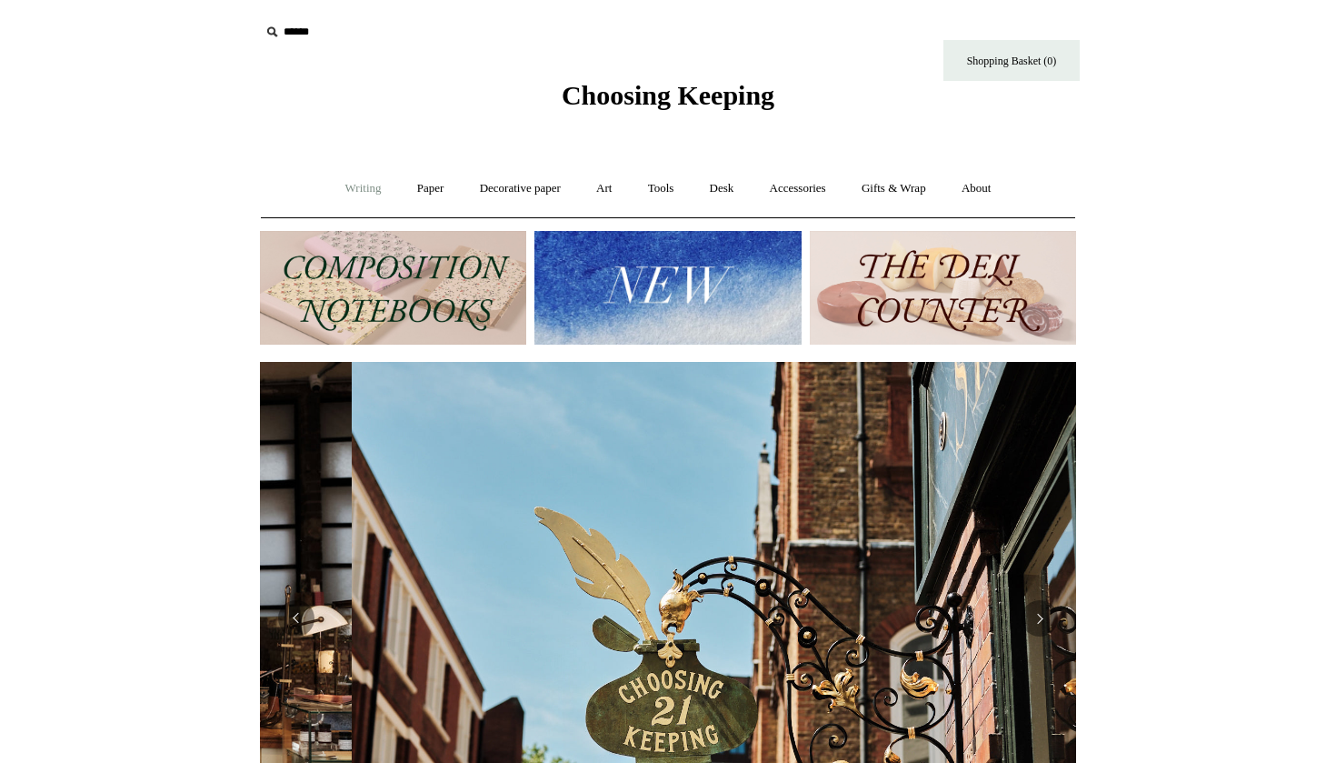
click at [349, 179] on link "Writing +" at bounding box center [363, 189] width 69 height 48
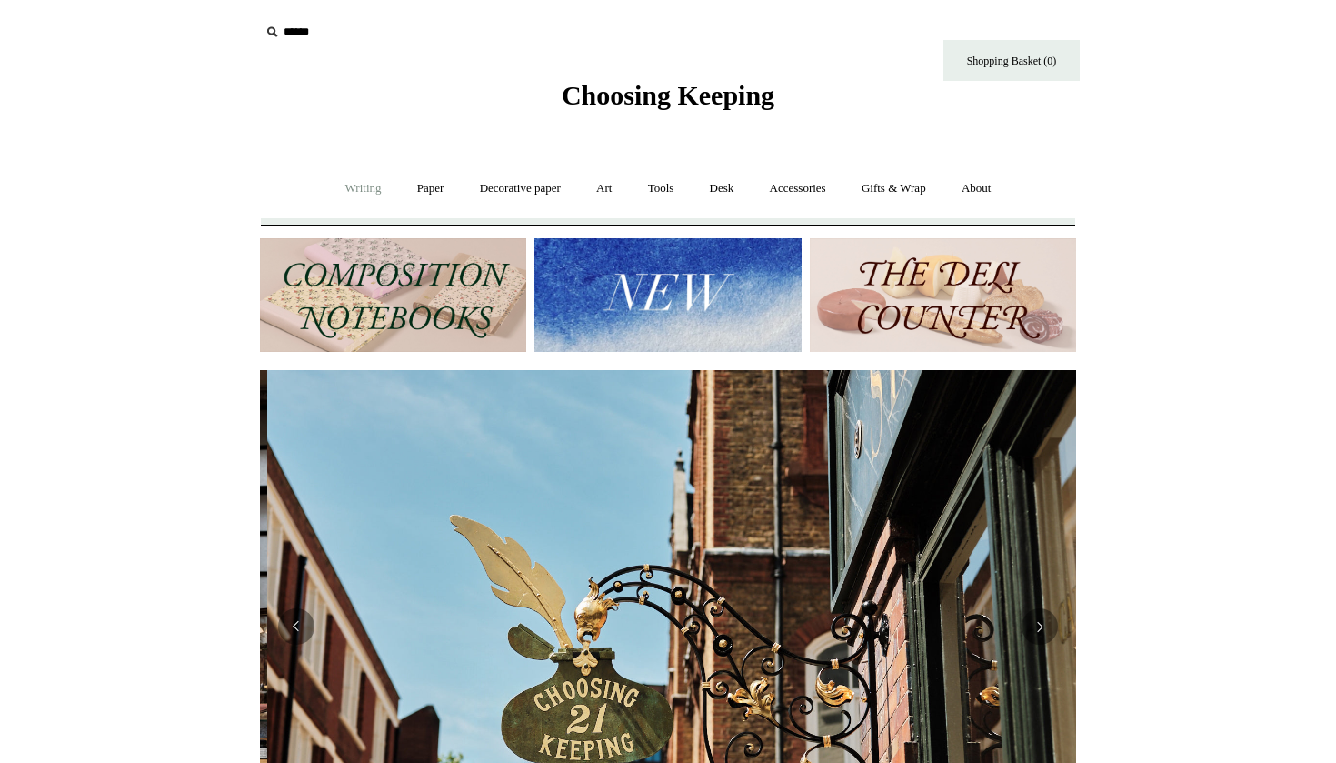
scroll to position [0, 816]
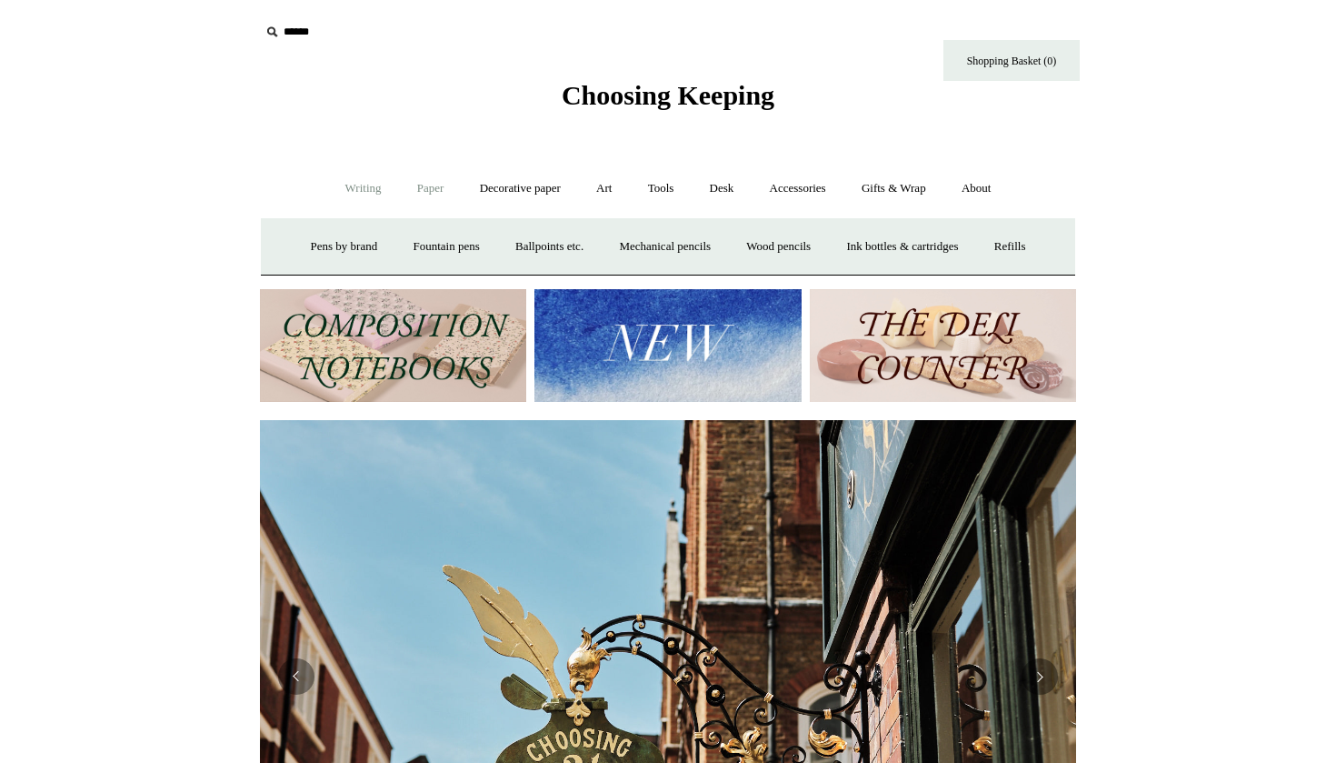
click at [432, 185] on link "Paper +" at bounding box center [431, 189] width 60 height 48
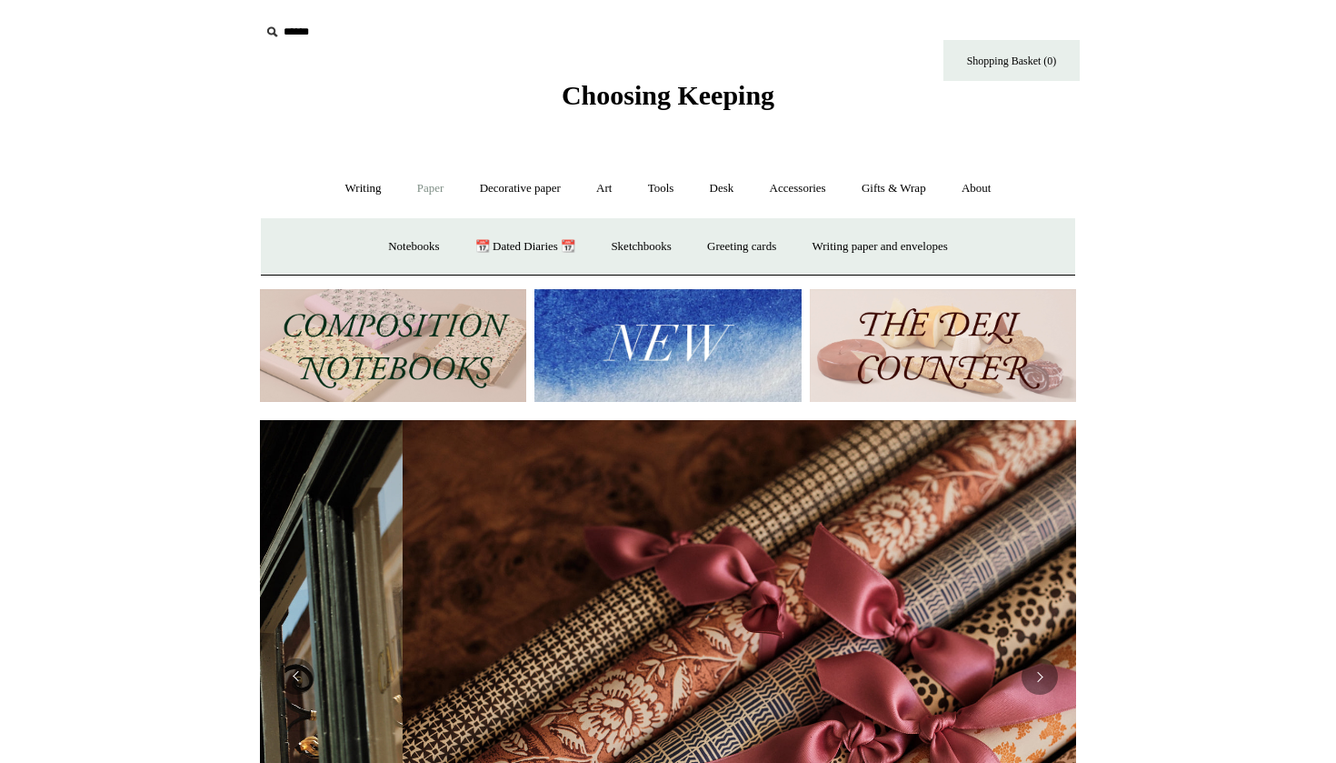
scroll to position [0, 1633]
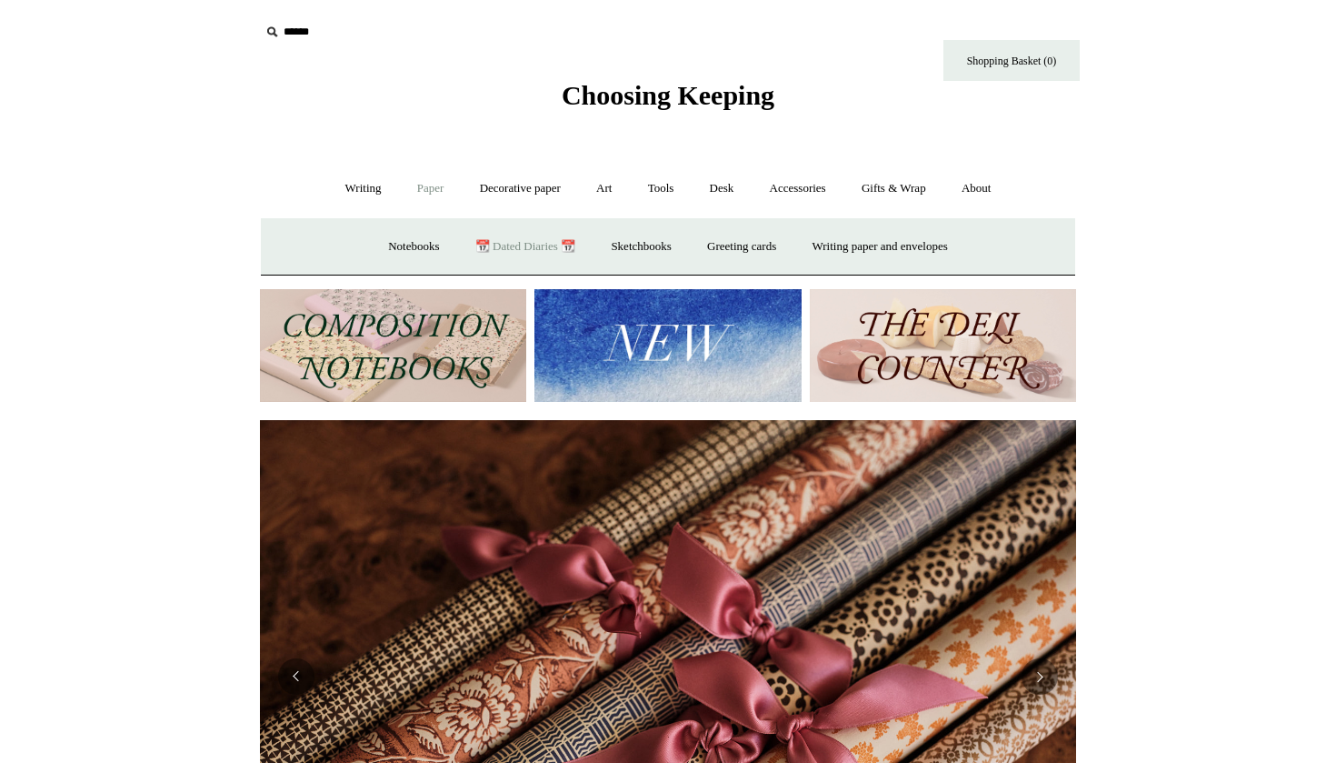
click at [556, 245] on link "📆 Dated Diaries 📆" at bounding box center [525, 247] width 133 height 48
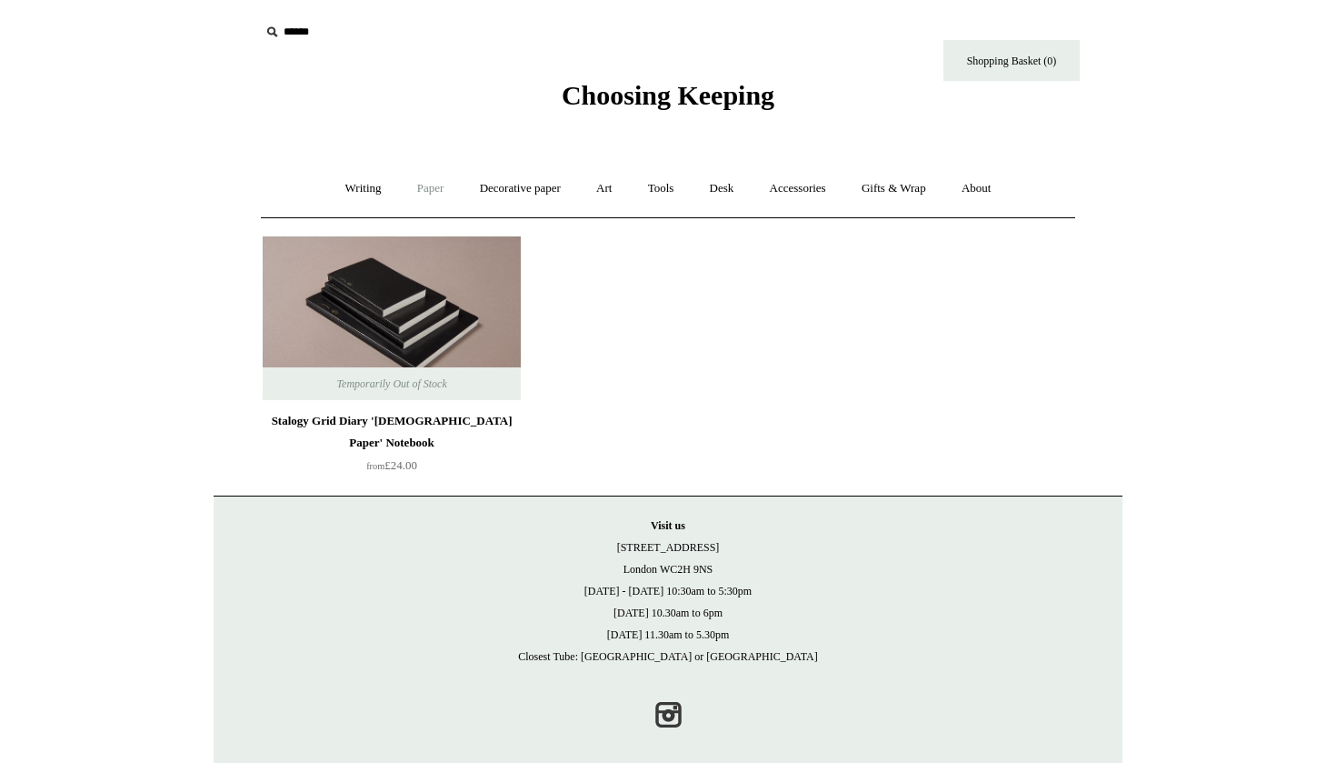
click at [426, 180] on link "Paper +" at bounding box center [431, 189] width 60 height 48
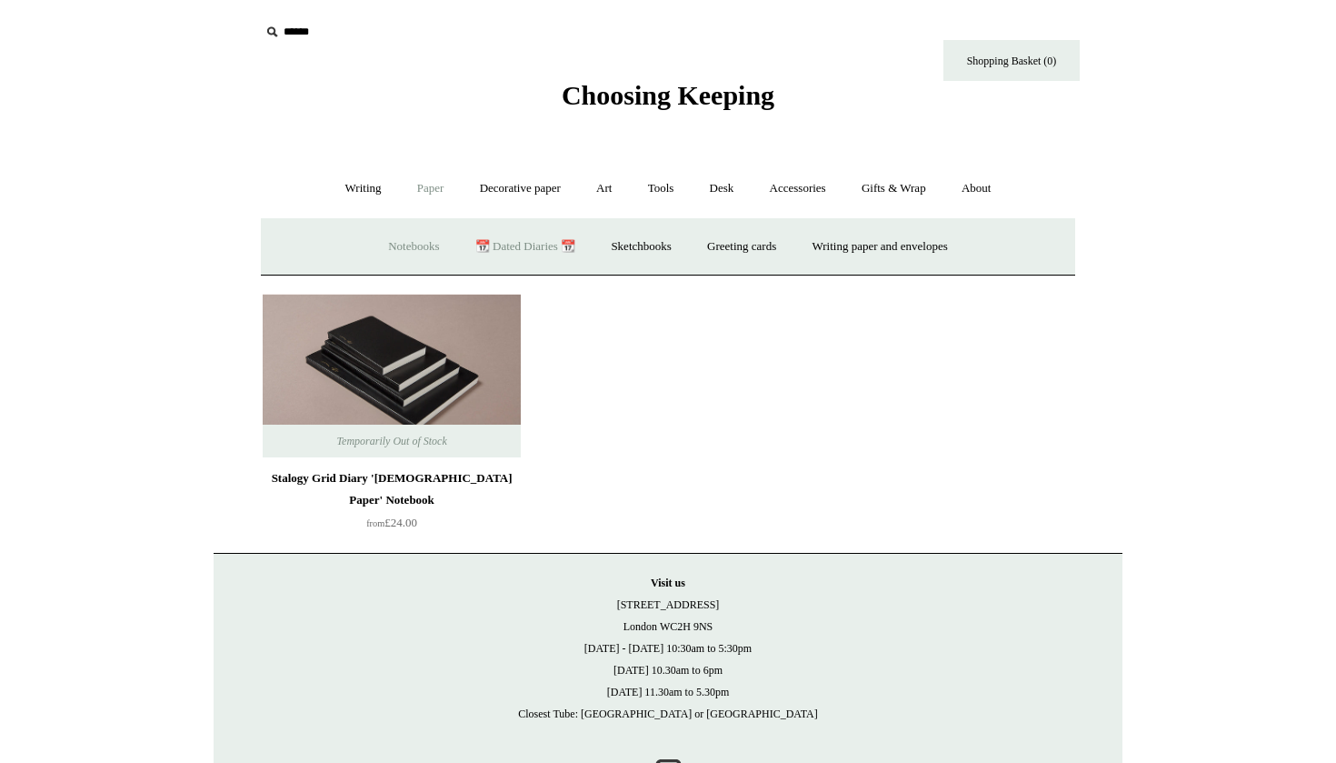
click at [420, 234] on link "Notebooks +" at bounding box center [414, 247] width 84 height 48
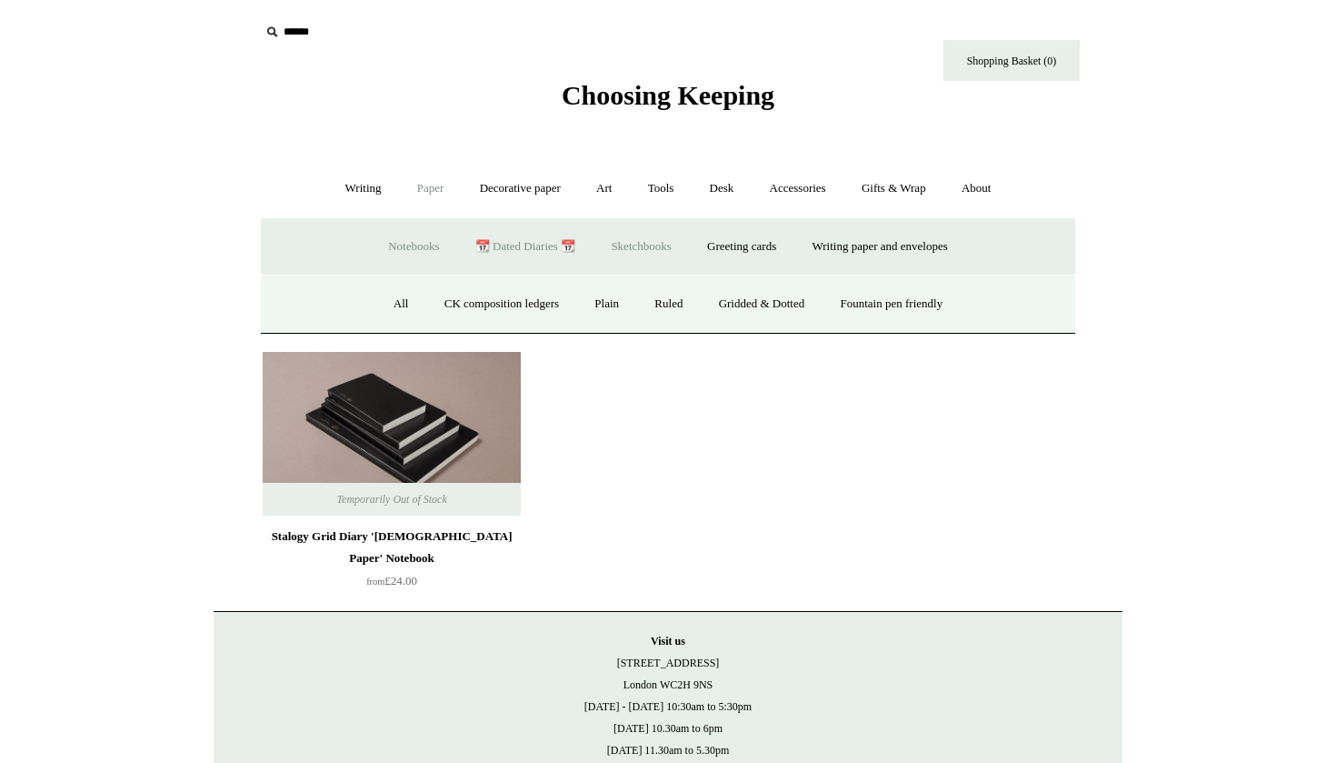
click at [654, 255] on link "Sketchbooks +" at bounding box center [641, 247] width 93 height 48
click at [755, 244] on link "Greeting cards +" at bounding box center [742, 247] width 102 height 48
click at [848, 253] on link "Writing paper and envelopes +" at bounding box center [880, 247] width 168 height 48
click at [459, 301] on link "All" at bounding box center [478, 304] width 48 height 48
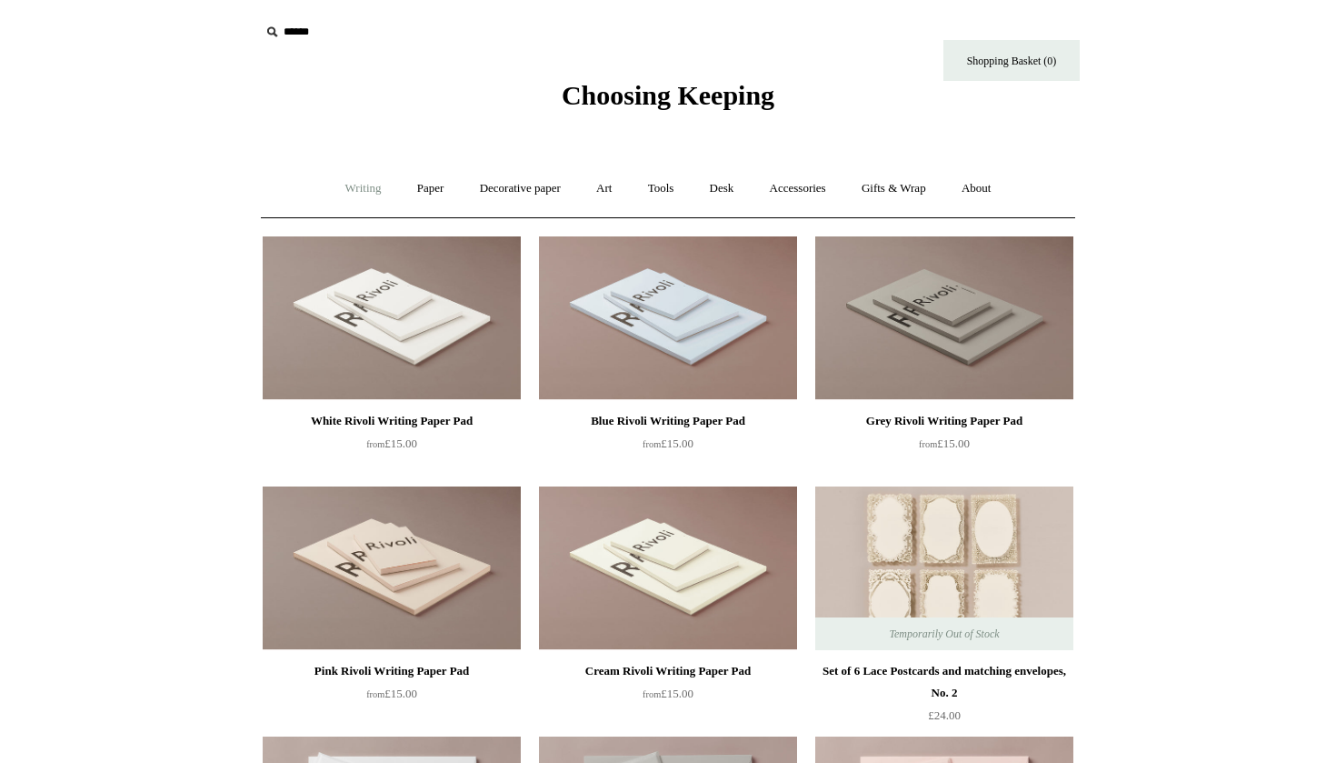
click at [354, 191] on link "Writing +" at bounding box center [363, 189] width 69 height 48
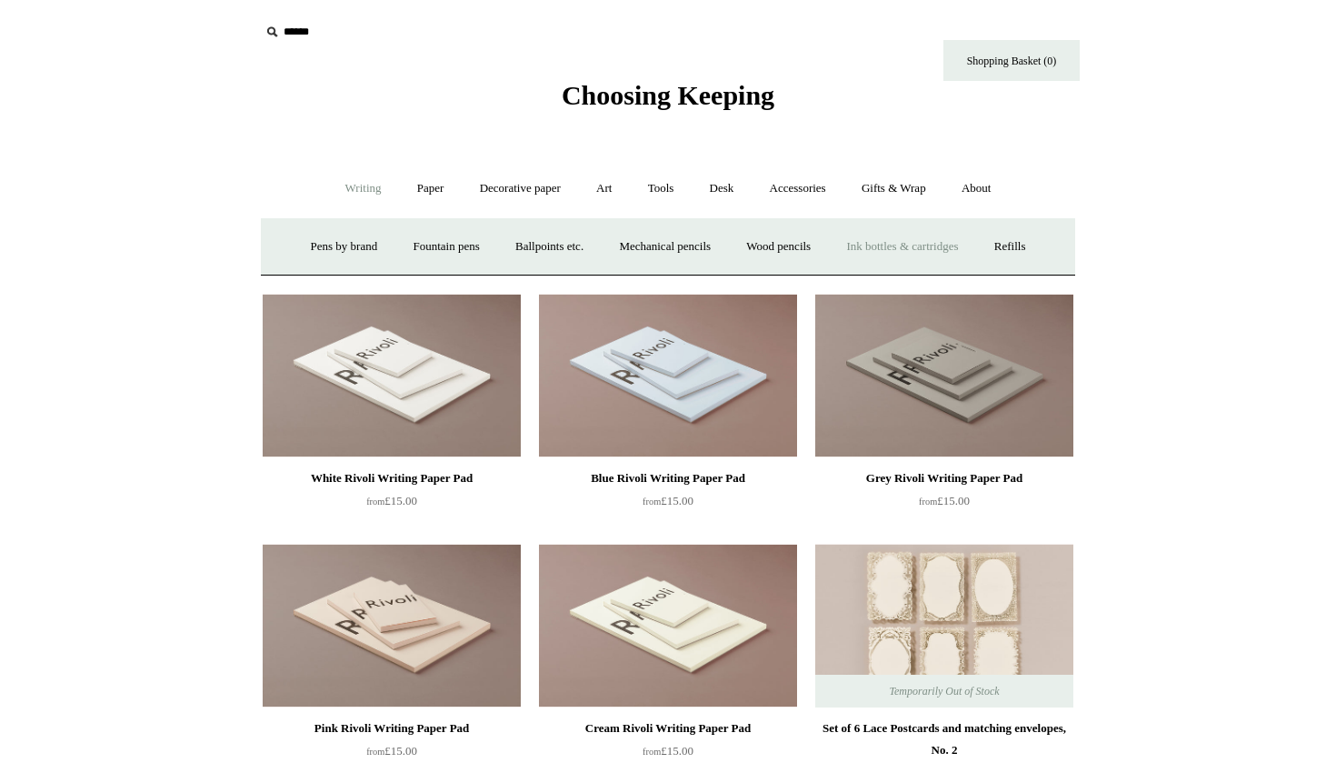
click at [951, 245] on link "Ink bottles & cartridges +" at bounding box center [902, 247] width 145 height 48
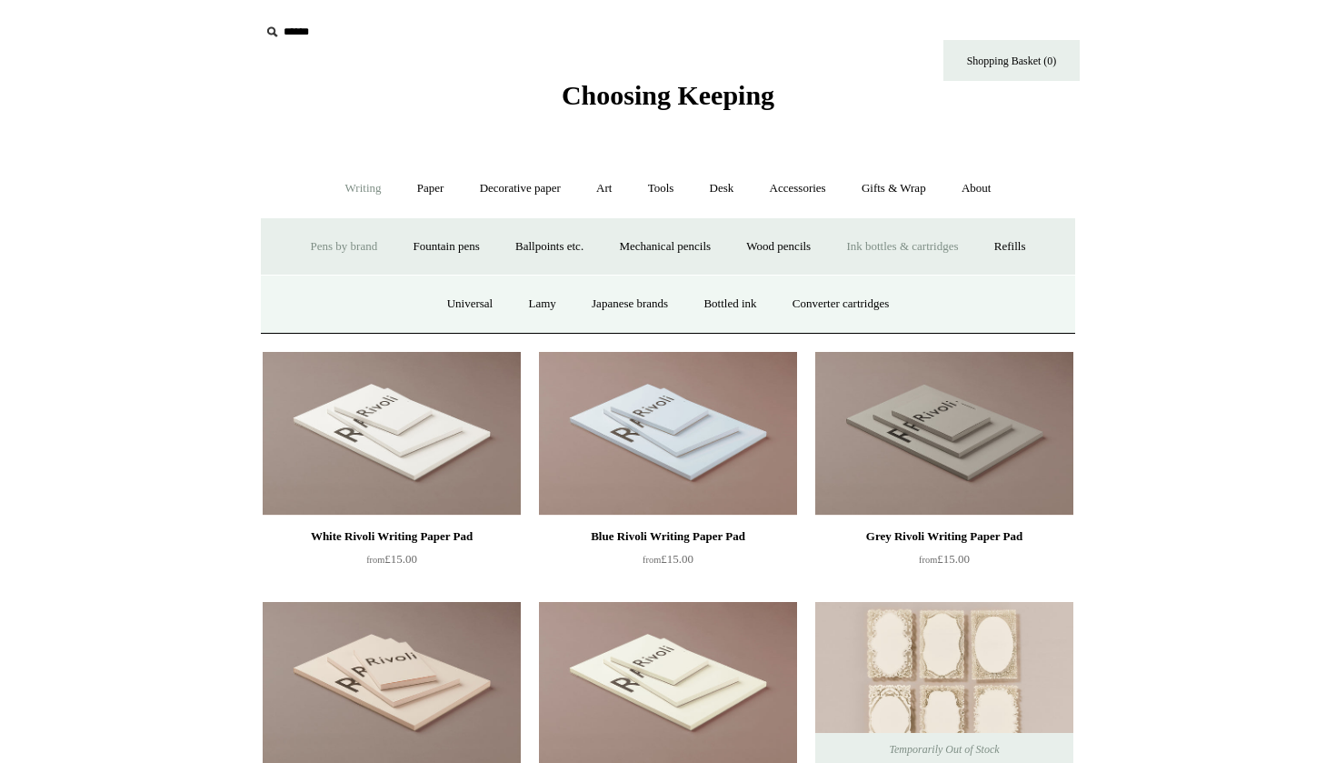
click at [295, 245] on link "Pens by brand +" at bounding box center [345, 247] width 100 height 48
click at [470, 189] on link "Decorative paper +" at bounding box center [521, 189] width 114 height 48
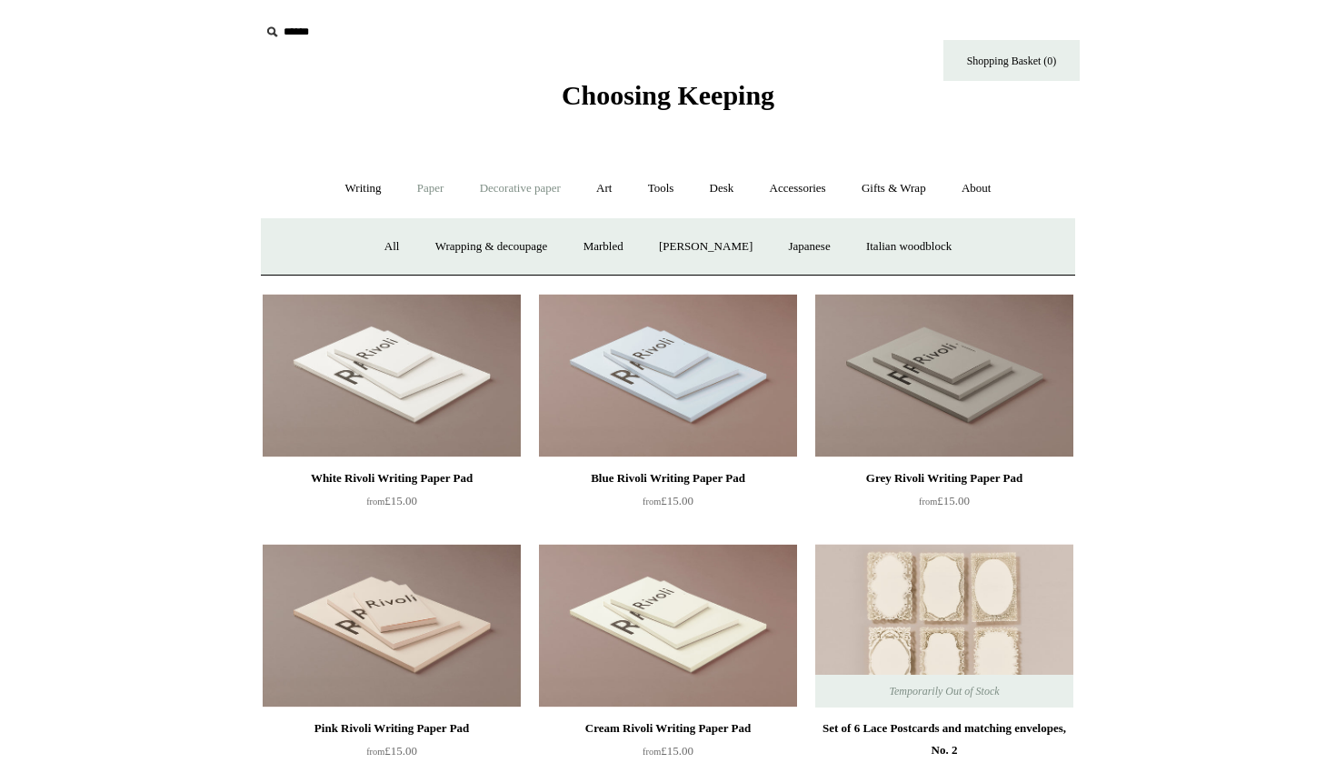
click at [428, 183] on link "Paper +" at bounding box center [431, 189] width 60 height 48
click at [524, 192] on link "Decorative paper +" at bounding box center [521, 189] width 114 height 48
click at [378, 244] on link "All" at bounding box center [392, 247] width 48 height 48
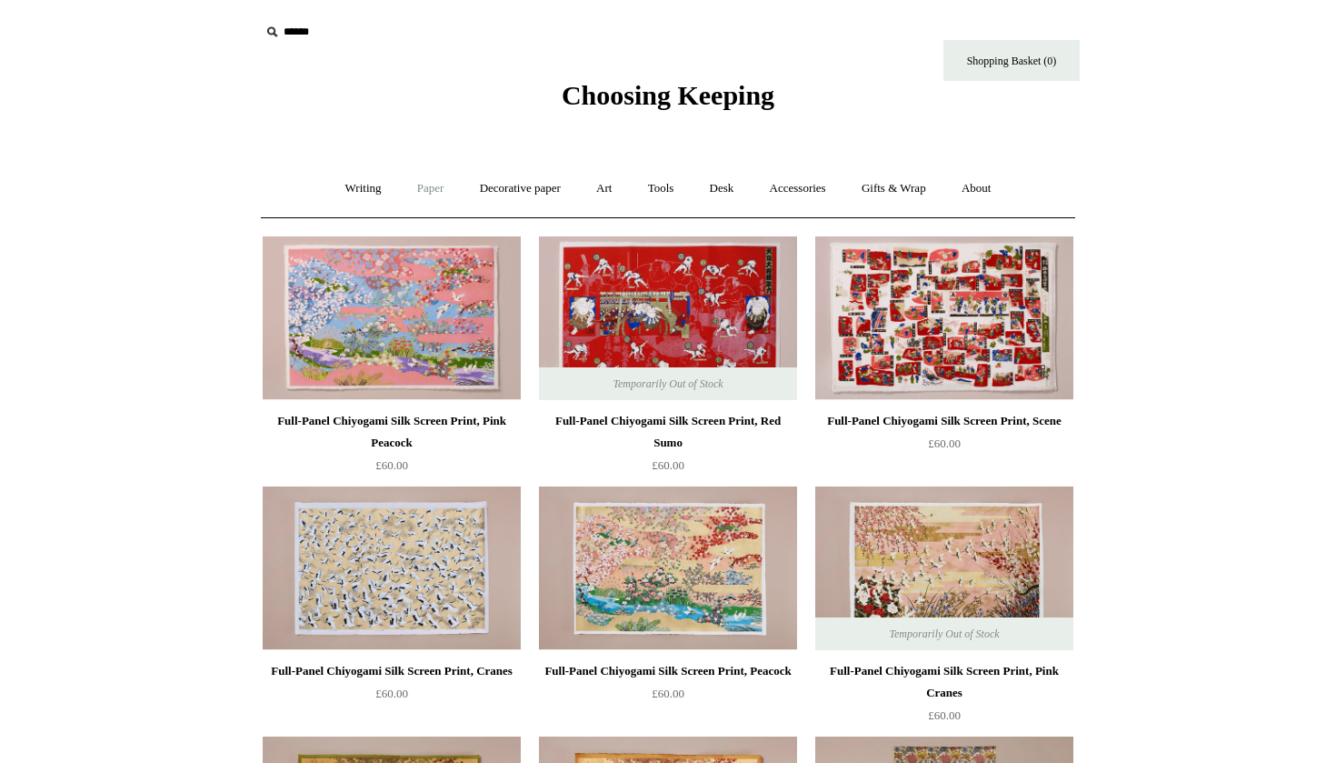
click at [401, 184] on link "Paper +" at bounding box center [431, 189] width 60 height 48
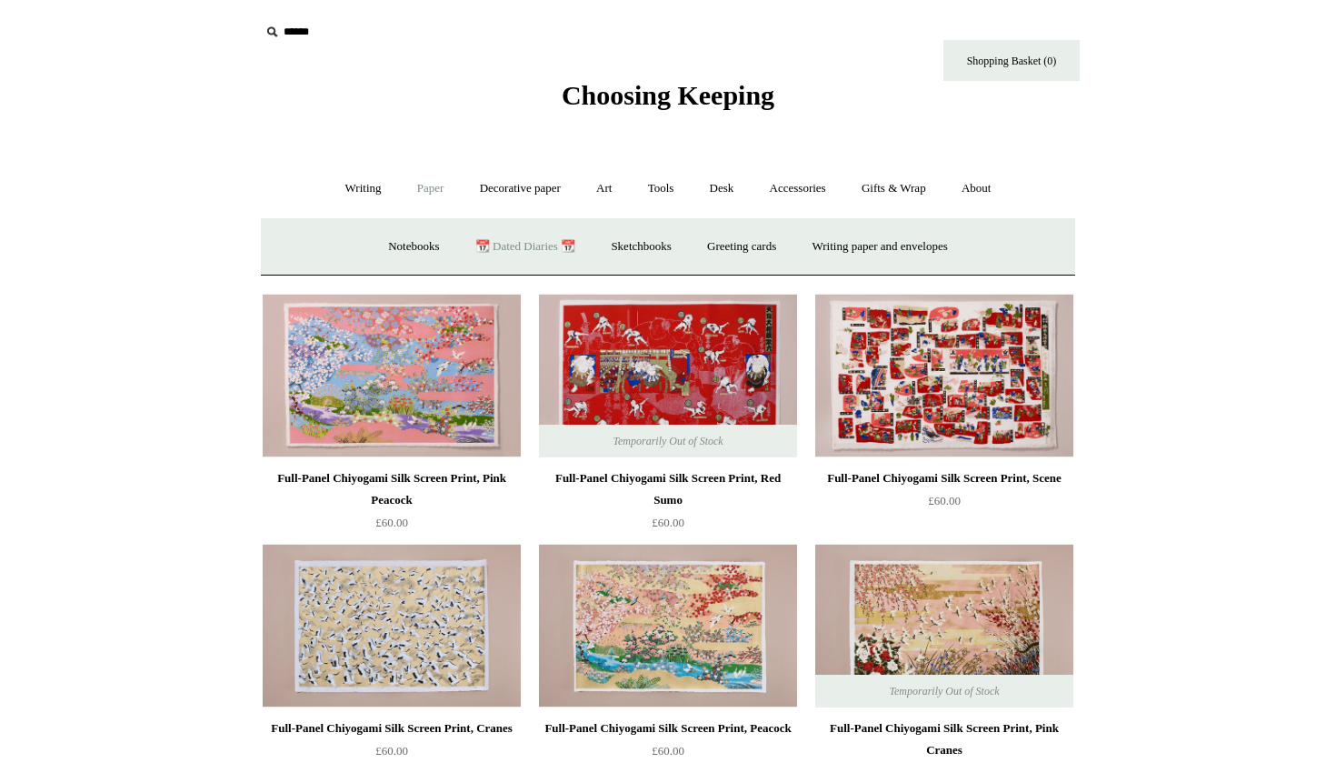
click at [535, 238] on link "📆 Dated Diaries 📆" at bounding box center [525, 247] width 133 height 48
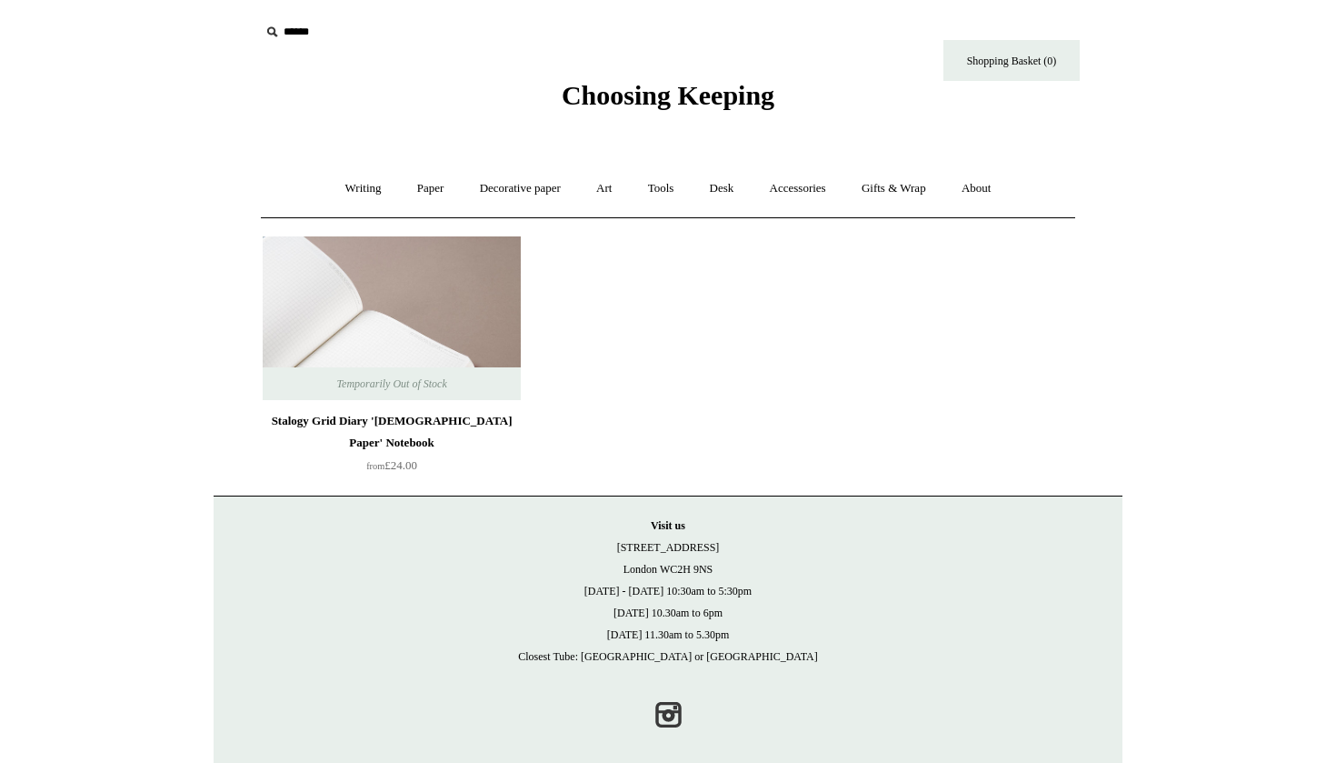
click at [439, 312] on img at bounding box center [392, 318] width 258 height 164
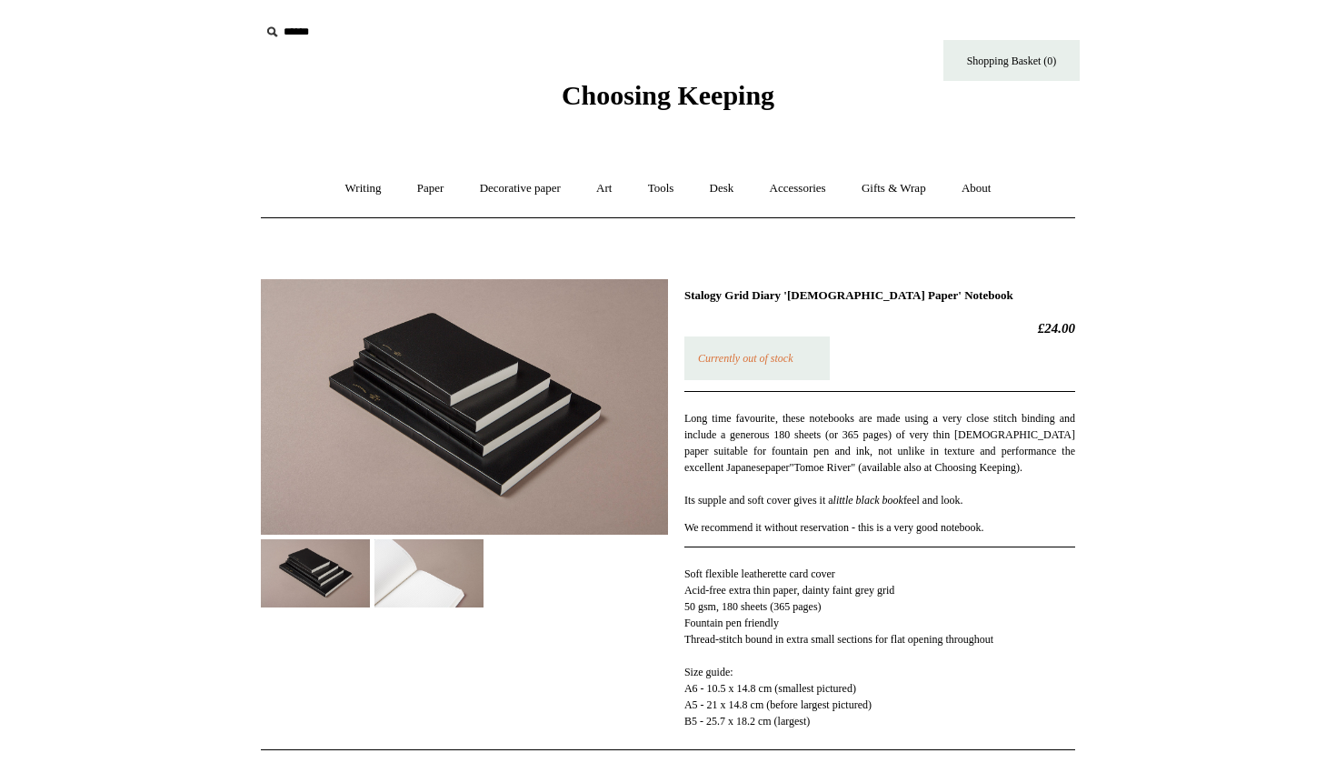
click at [443, 410] on img at bounding box center [464, 406] width 407 height 255
